Goal: Task Accomplishment & Management: Manage account settings

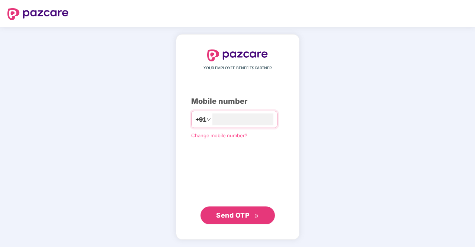
type input "**********"
click at [238, 218] on span "Send OTP" at bounding box center [232, 215] width 33 height 8
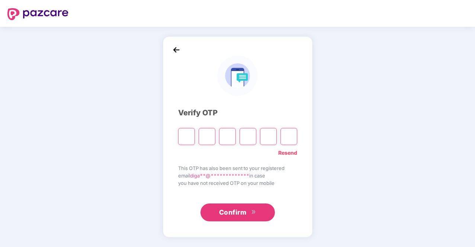
type input "*"
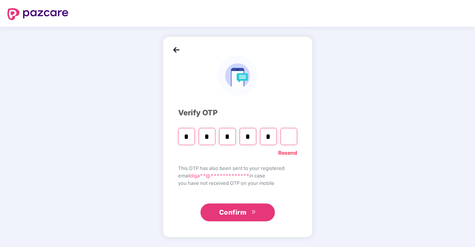
type input "*"
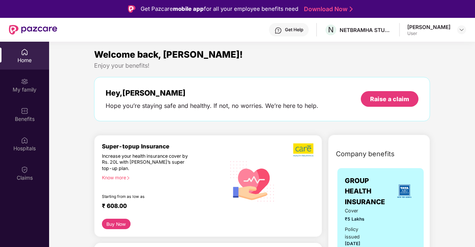
click at [33, 65] on div "Home" at bounding box center [24, 56] width 49 height 28
click at [35, 93] on div "My family" at bounding box center [24, 85] width 49 height 28
